Goal: Check status: Check status

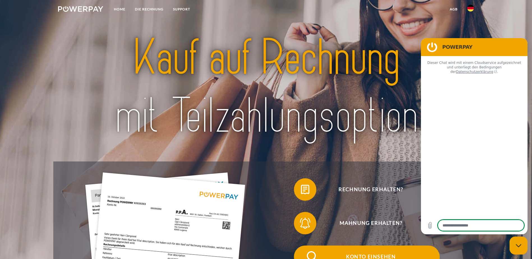
type textarea "*"
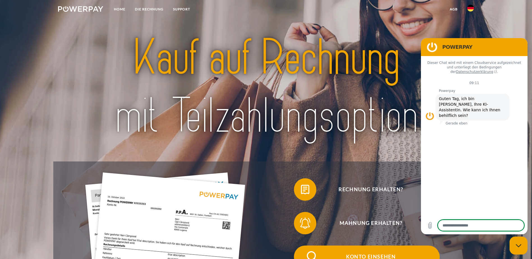
click at [302, 246] on span "Konto einsehen" at bounding box center [370, 257] width 137 height 22
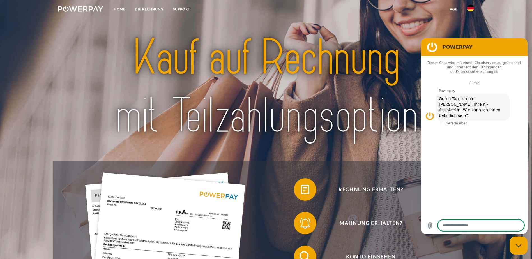
type textarea "*"
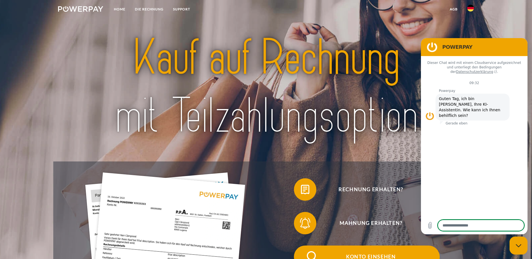
click at [302, 246] on span "Konto einsehen" at bounding box center [370, 257] width 137 height 22
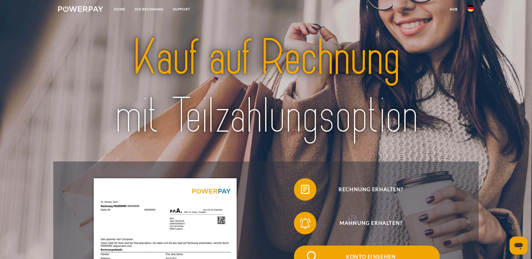
click at [302, 246] on span "Konto einsehen" at bounding box center [370, 257] width 137 height 22
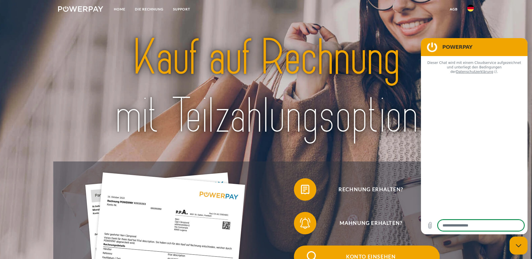
type textarea "*"
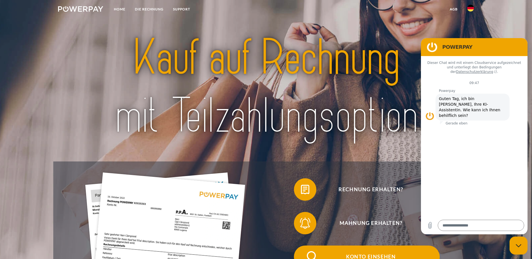
click at [302, 246] on span "Konto einsehen" at bounding box center [370, 257] width 137 height 22
